Goal: Task Accomplishment & Management: Manage account settings

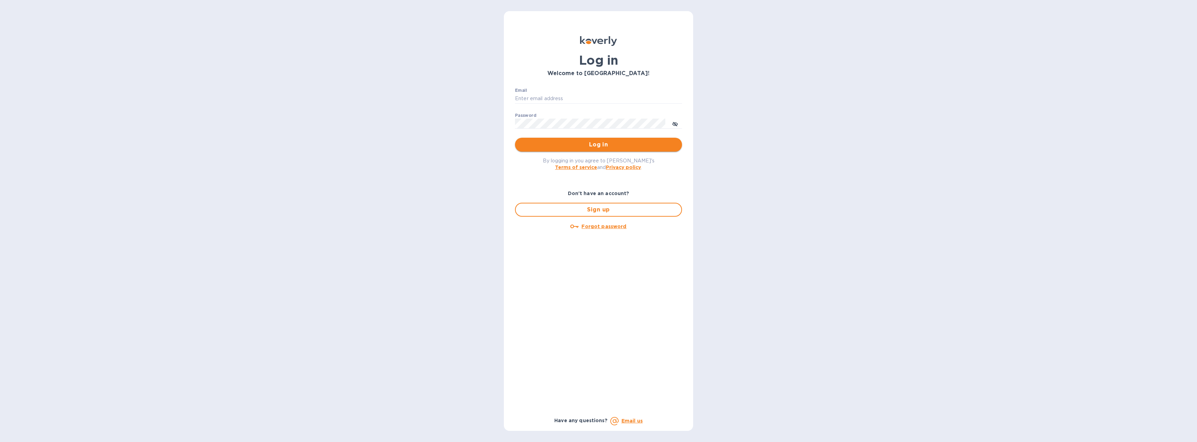
type input "[EMAIL_ADDRESS][DOMAIN_NAME]"
click at [573, 140] on button "Log in" at bounding box center [598, 145] width 167 height 14
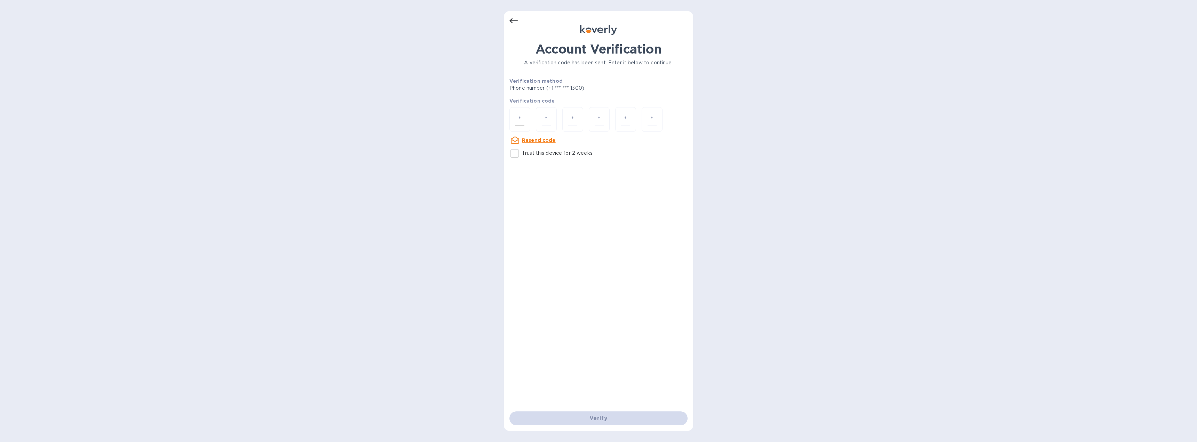
click at [516, 120] on input "number" at bounding box center [519, 119] width 9 height 13
type input "7"
type input "4"
type input "3"
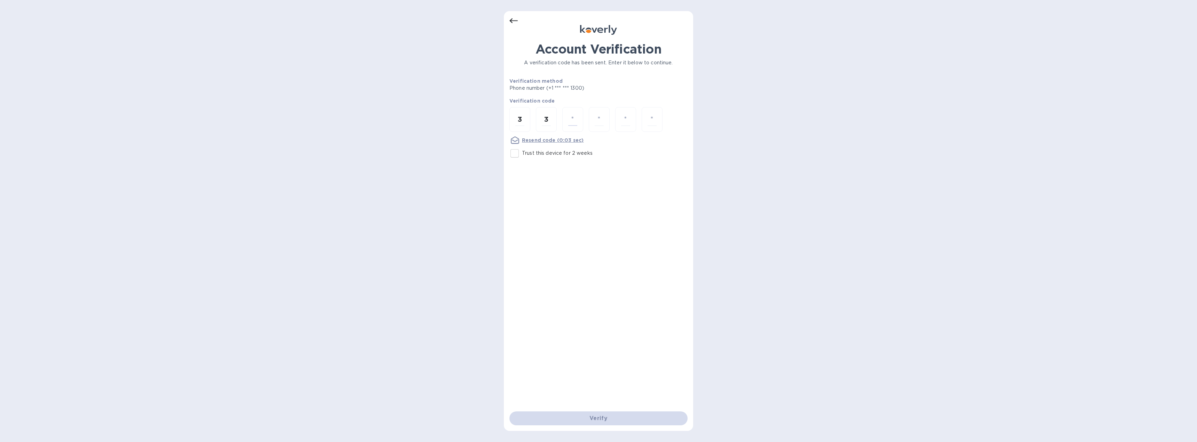
type input "5"
type input "0"
type input "6"
type input "7"
type input "3"
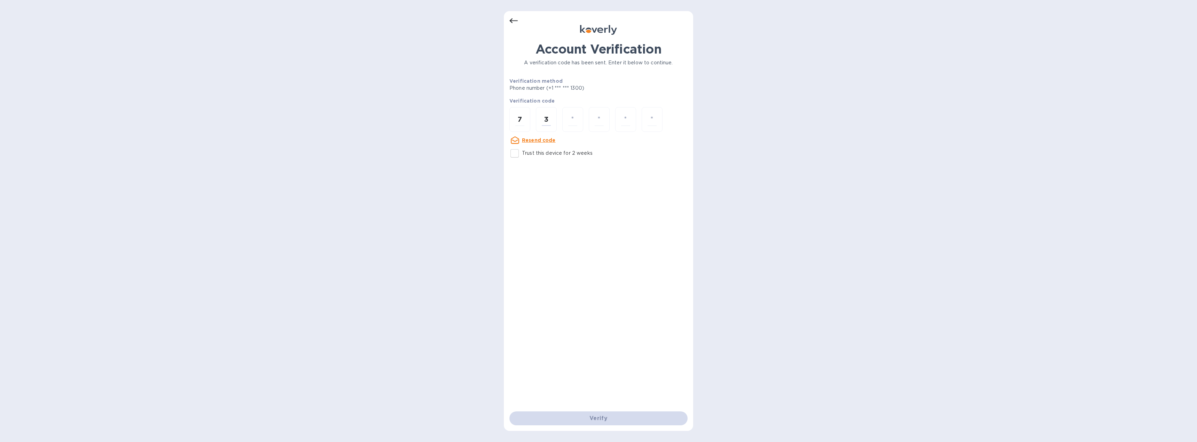
type input "3"
type input "5"
type input "0"
type input "6"
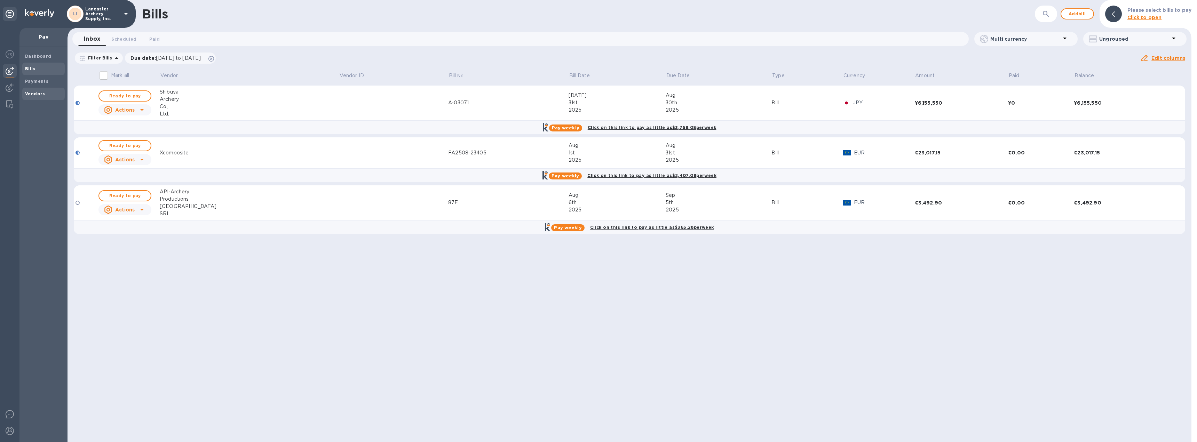
click at [37, 92] on b "Vendors" at bounding box center [35, 93] width 20 height 5
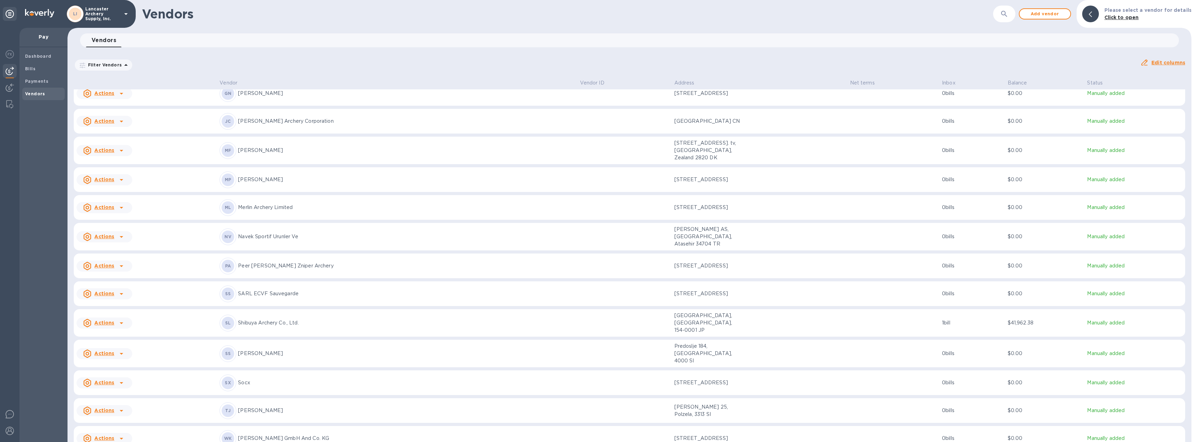
scroll to position [354, 0]
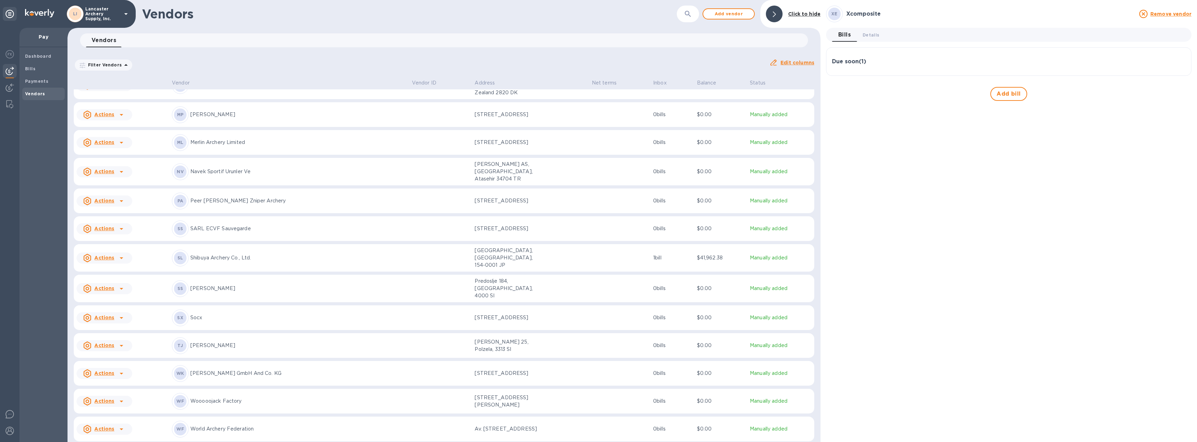
click at [930, 62] on div "Due soon ( 1 )" at bounding box center [1008, 61] width 353 height 7
click at [1180, 93] on icon "button" at bounding box center [1179, 95] width 8 height 8
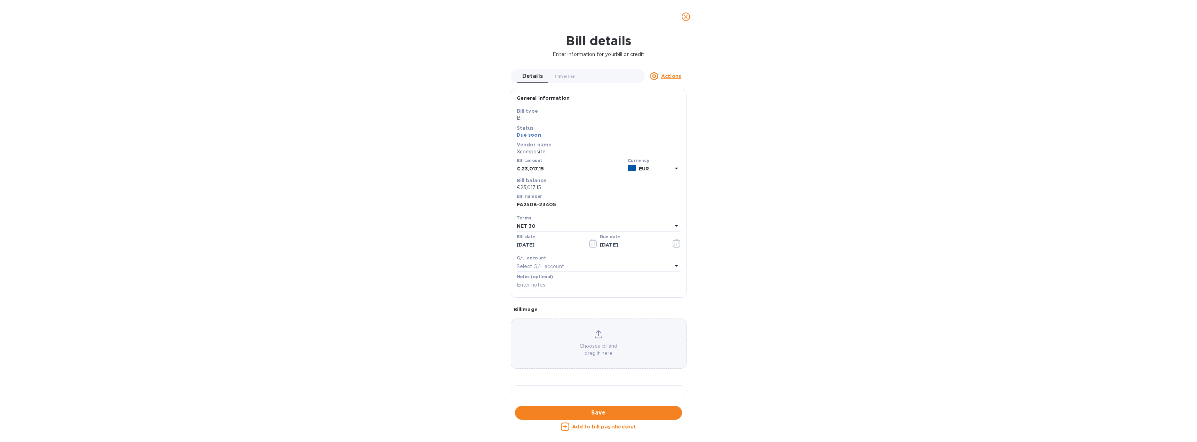
click at [674, 74] on u "Actions" at bounding box center [671, 76] width 20 height 6
click at [672, 118] on b "Delete" at bounding box center [672, 120] width 17 height 6
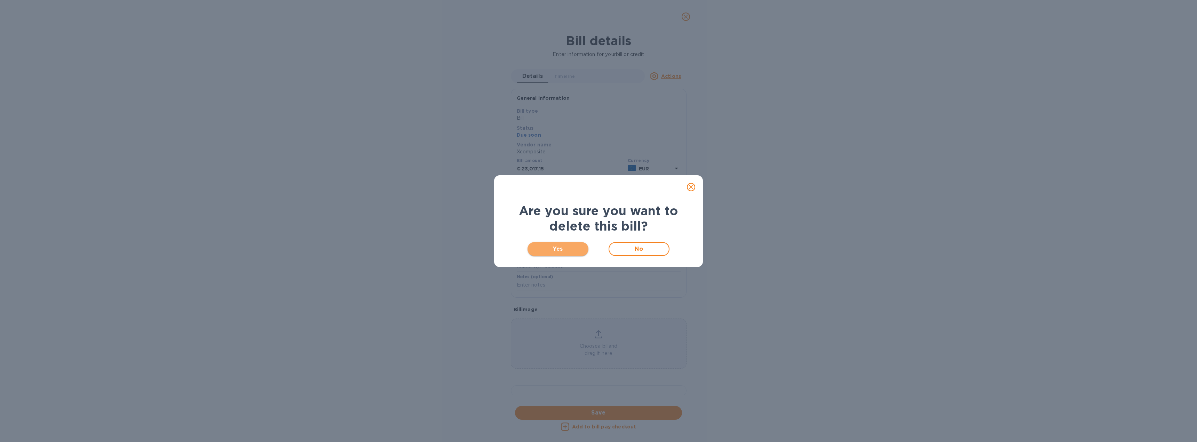
click at [574, 247] on span "Yes" at bounding box center [558, 249] width 50 height 8
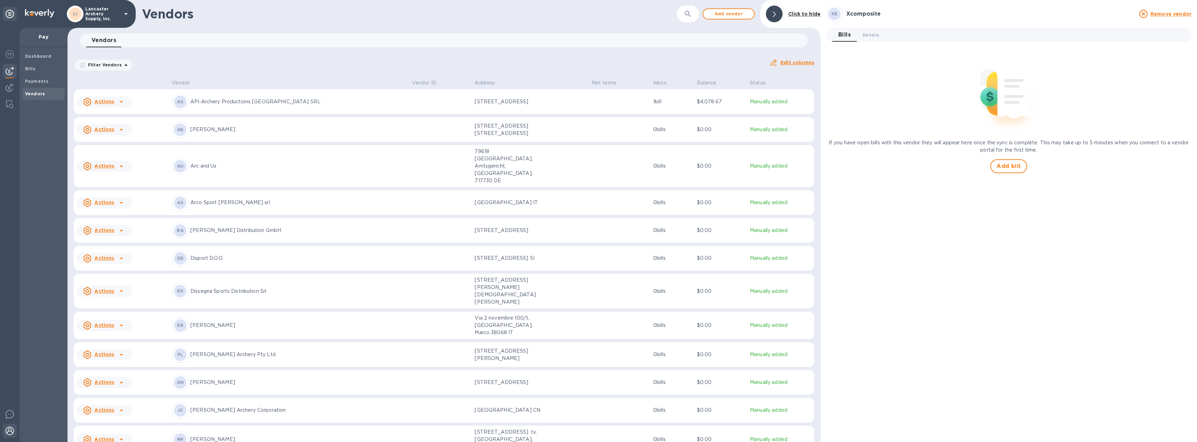
click at [8, 428] on img at bounding box center [10, 431] width 8 height 8
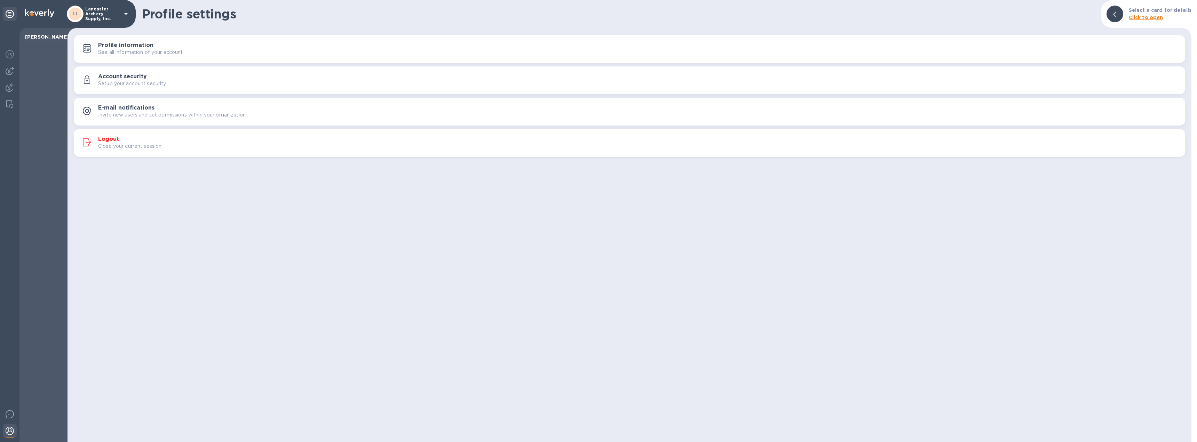
click at [118, 138] on h3 "Logout" at bounding box center [108, 139] width 21 height 7
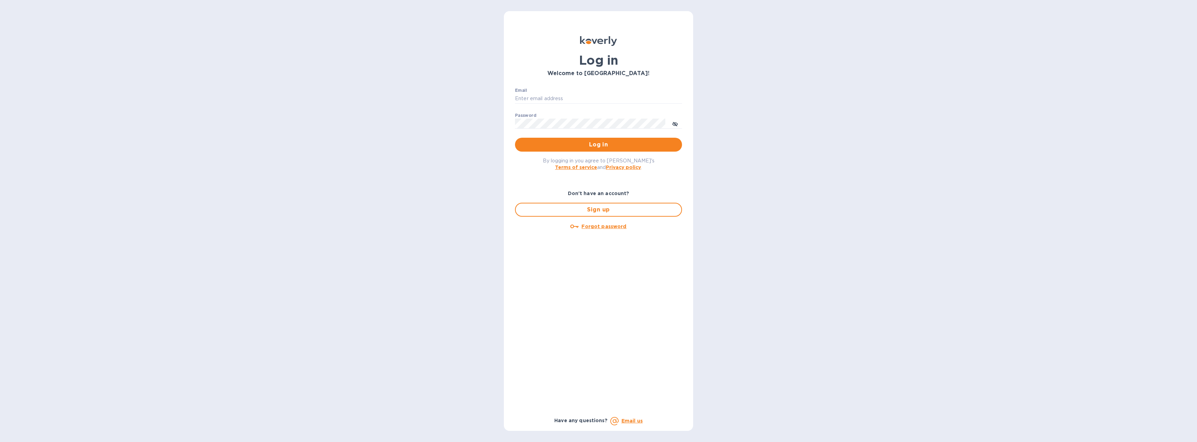
type input "[EMAIL_ADDRESS][DOMAIN_NAME]"
